Goal: Navigation & Orientation: Understand site structure

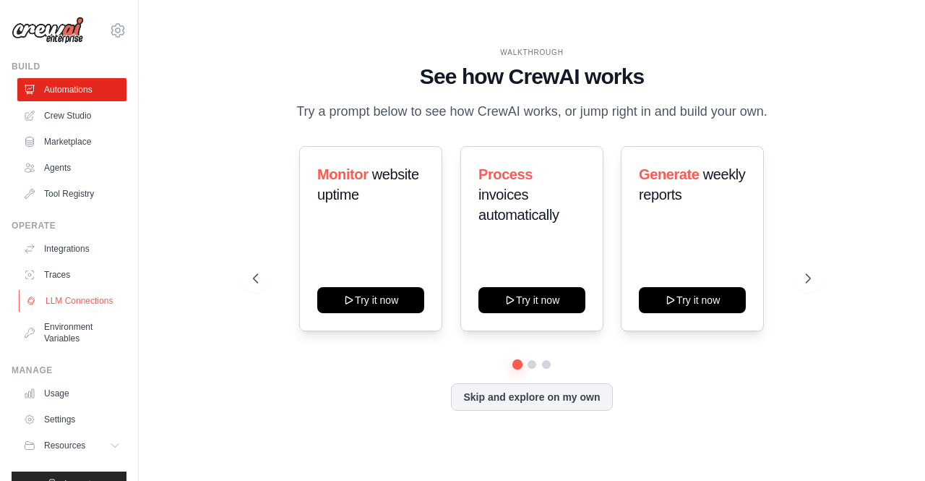
scroll to position [38, 0]
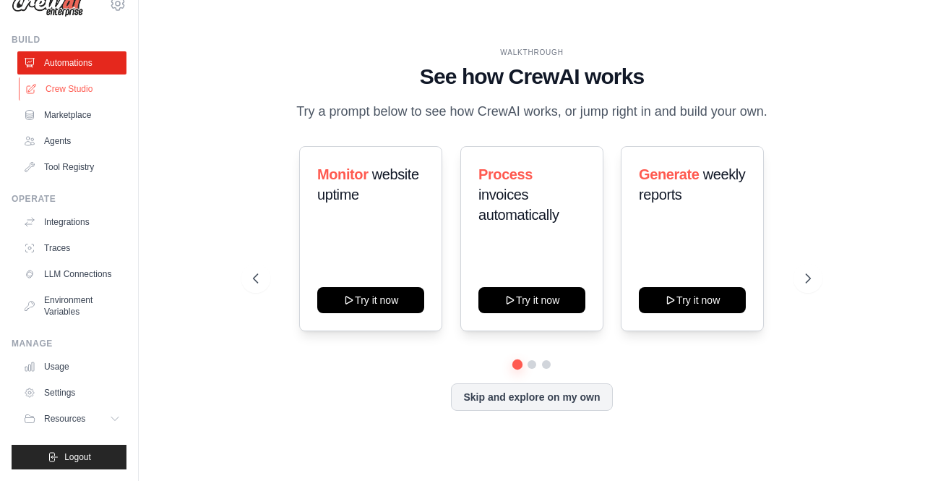
click at [53, 77] on link "Crew Studio" at bounding box center [73, 88] width 109 height 23
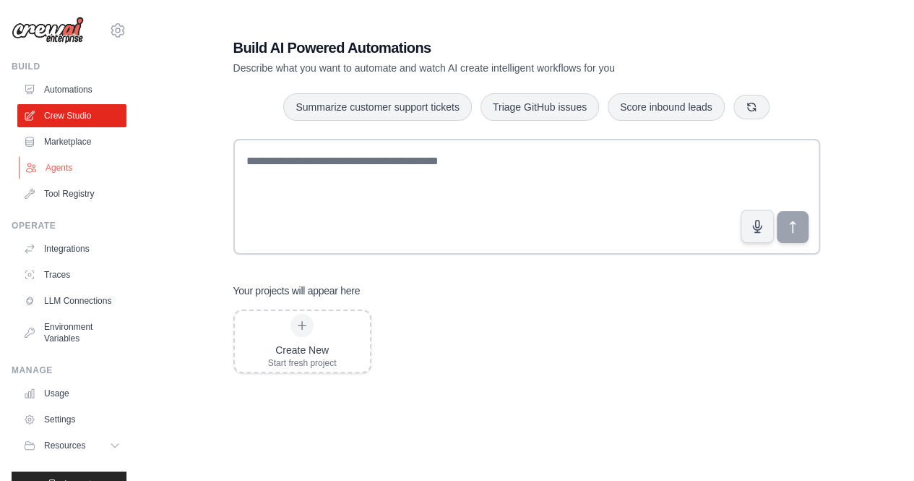
click at [58, 161] on link "Agents" at bounding box center [73, 167] width 109 height 23
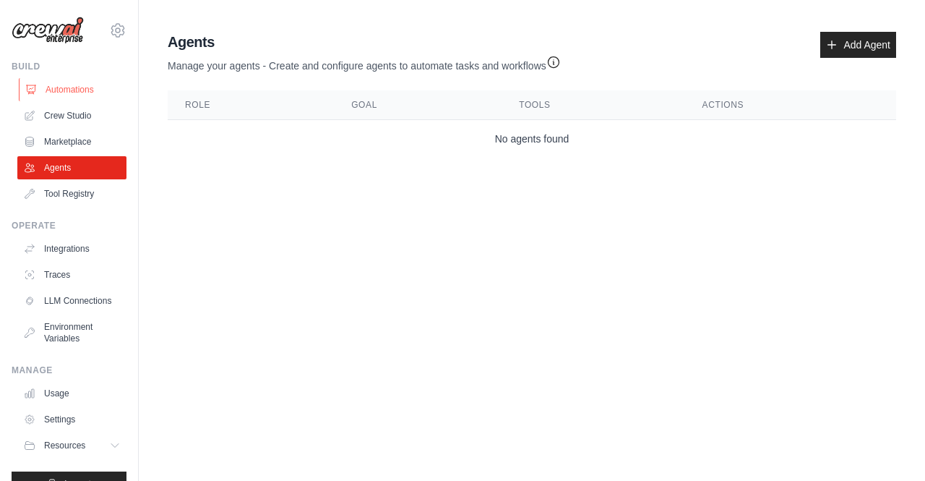
click at [77, 96] on link "Automations" at bounding box center [73, 89] width 109 height 23
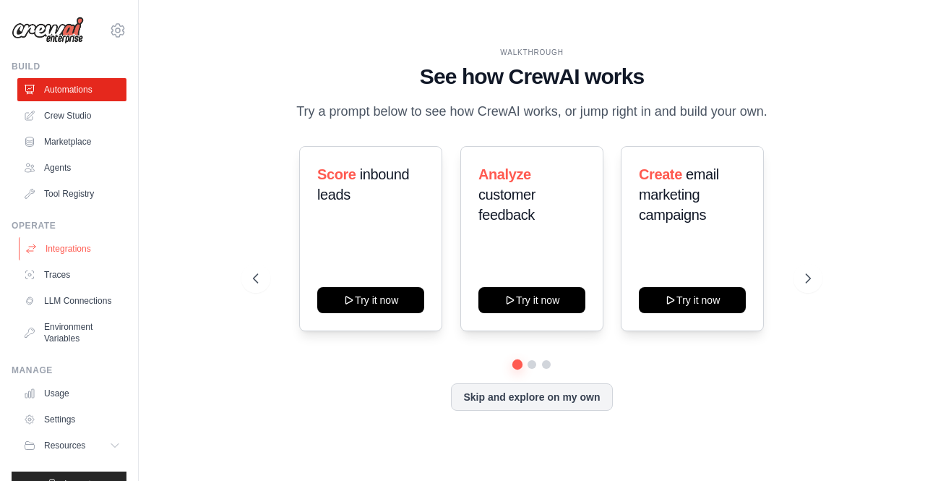
click at [78, 244] on link "Integrations" at bounding box center [73, 248] width 109 height 23
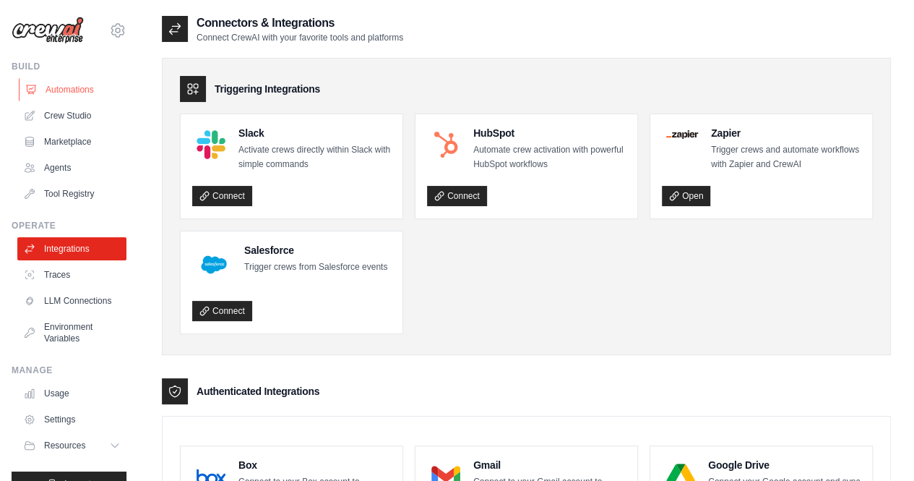
click at [67, 80] on link "Automations" at bounding box center [73, 89] width 109 height 23
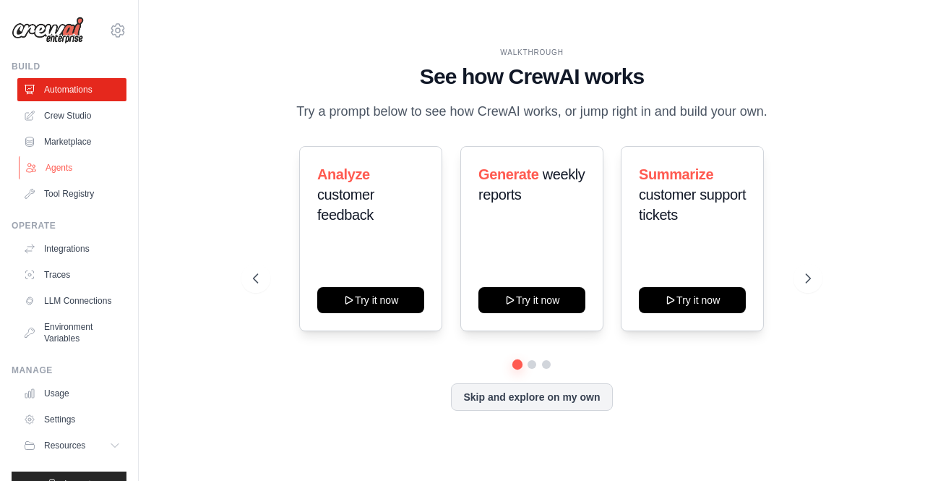
click at [67, 166] on link "Agents" at bounding box center [73, 167] width 109 height 23
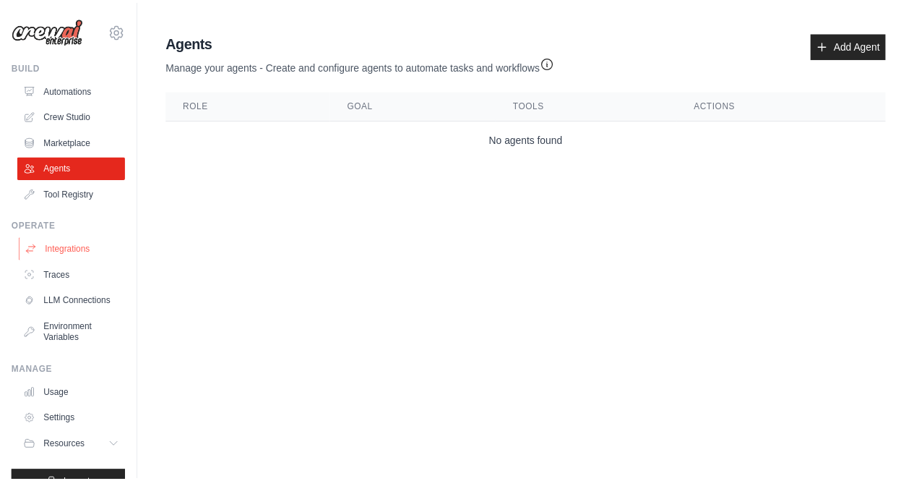
scroll to position [38, 0]
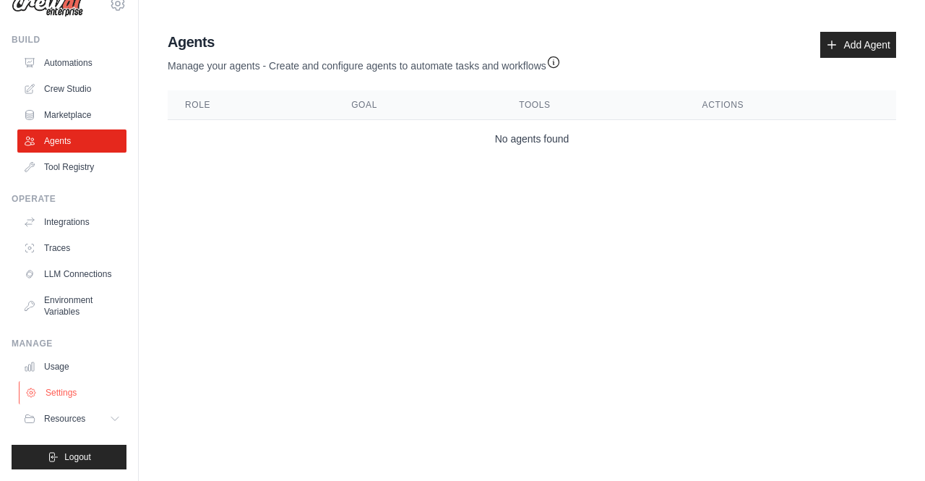
click at [72, 393] on link "Settings" at bounding box center [73, 392] width 109 height 23
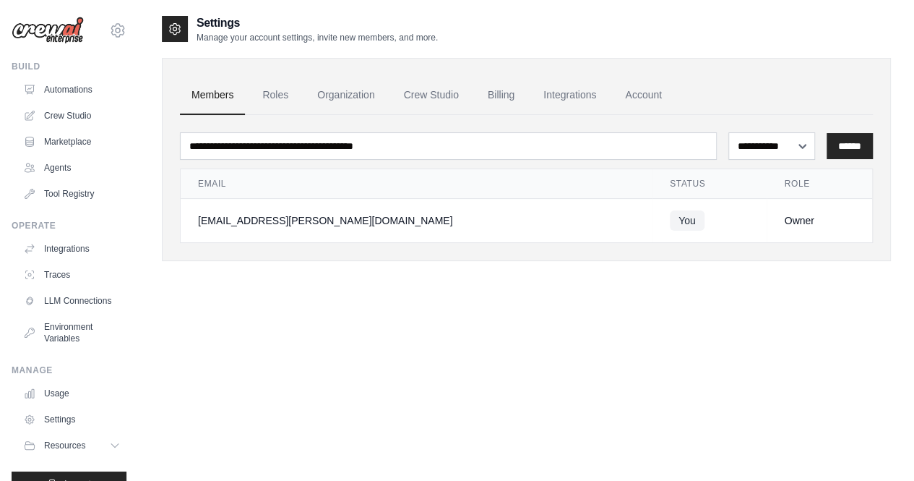
scroll to position [38, 0]
